Goal: Task Accomplishment & Management: Manage account settings

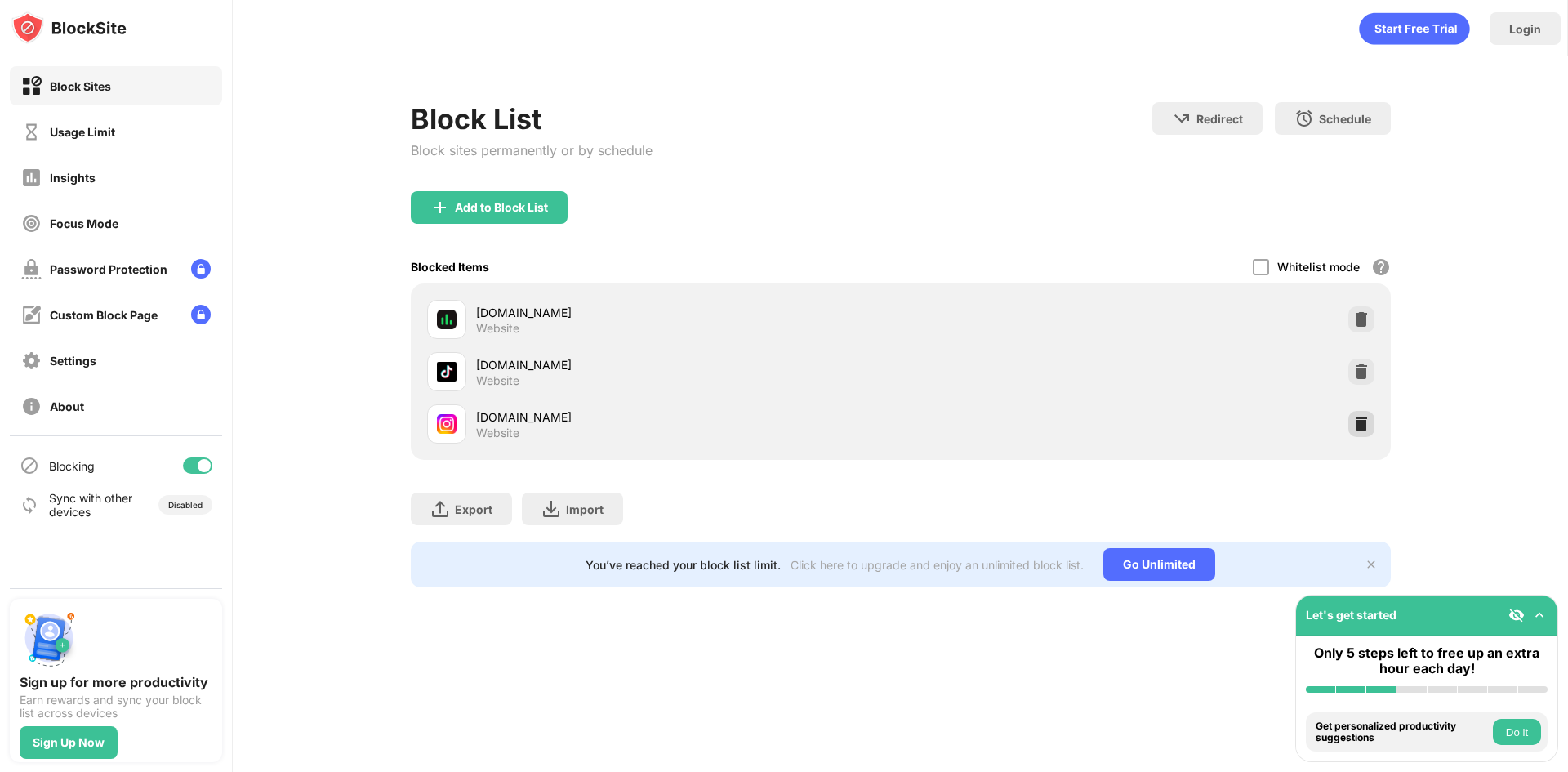
click at [1354, 429] on img at bounding box center [1361, 423] width 16 height 16
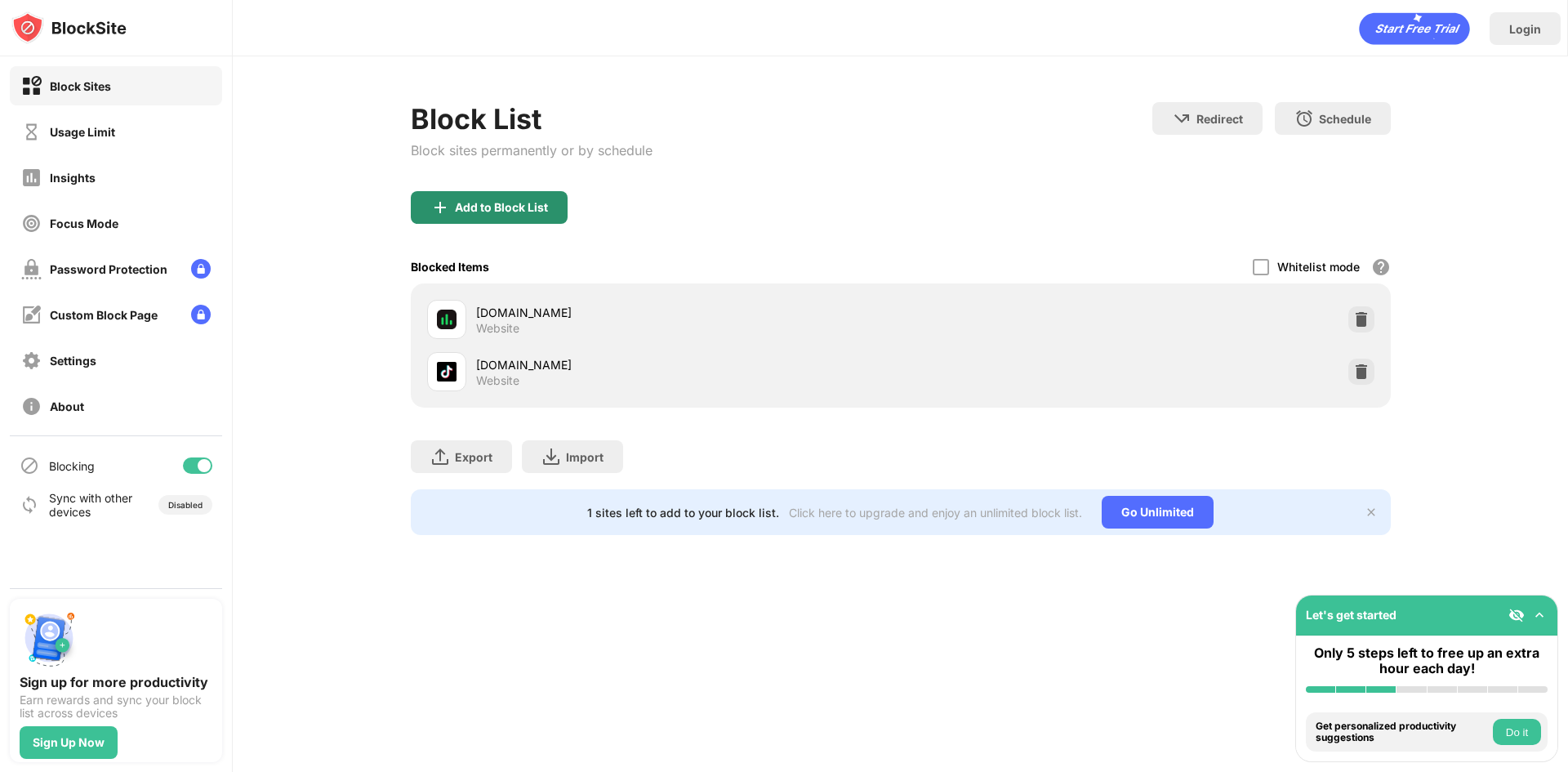
click at [536, 214] on div "Add to Block List" at bounding box center [490, 207] width 157 height 32
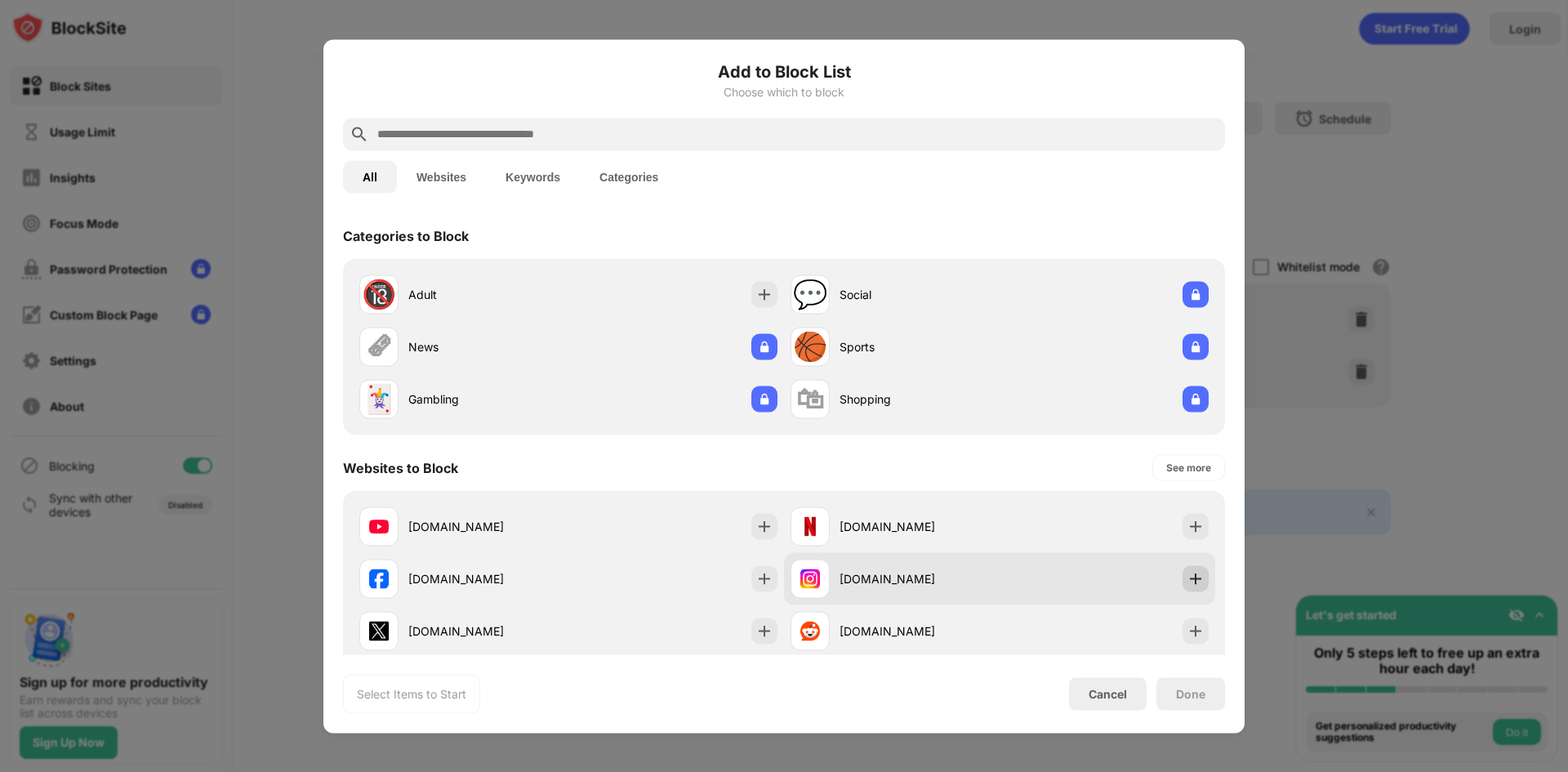
click at [1204, 579] on div at bounding box center [1197, 579] width 27 height 27
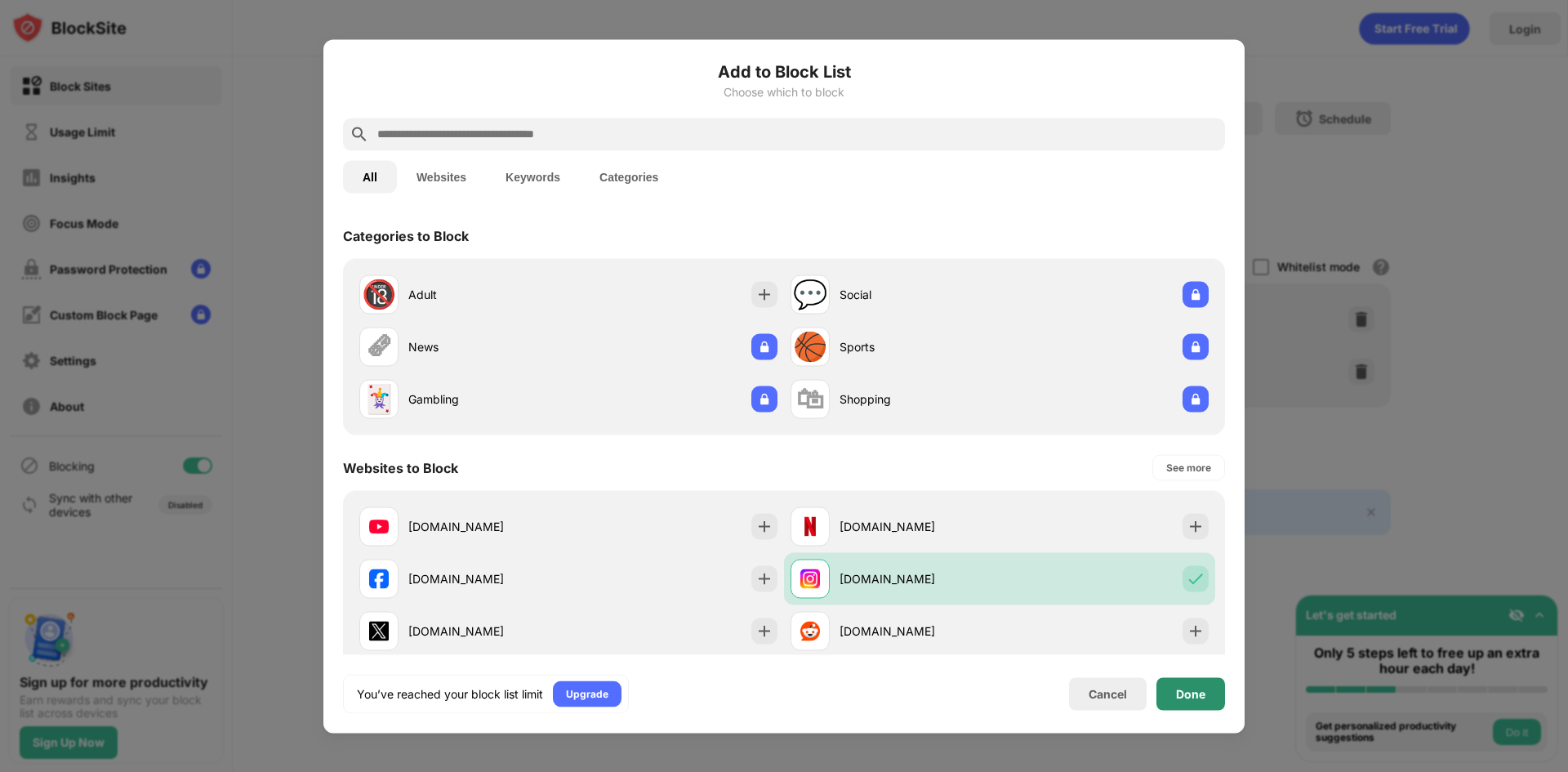
click at [1197, 687] on div "Done" at bounding box center [1191, 693] width 29 height 13
